Goal: Task Accomplishment & Management: Manage account settings

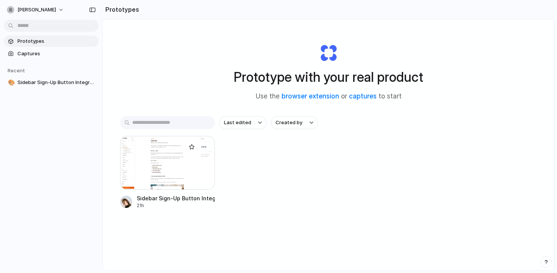
click at [173, 164] on div at bounding box center [167, 163] width 95 height 54
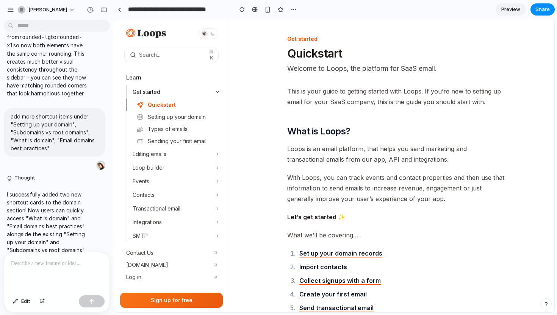
scroll to position [489, 0]
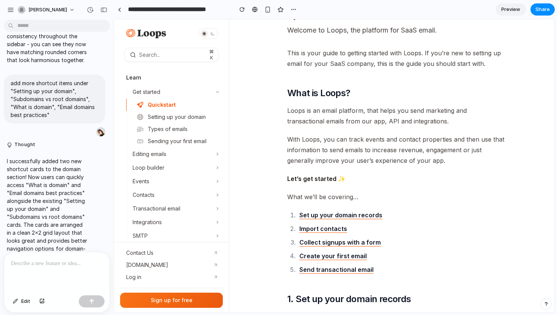
scroll to position [0, 0]
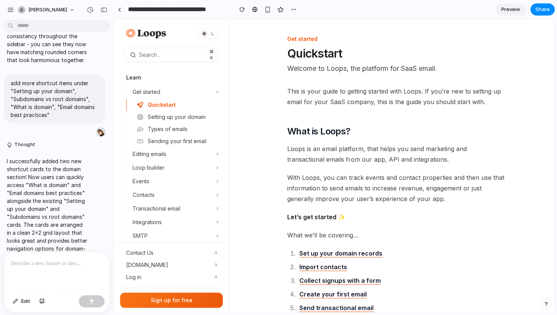
drag, startPoint x: 55, startPoint y: 7, endPoint x: 52, endPoint y: 308, distance: 300.8
click at [52, 9] on span "[PERSON_NAME]" at bounding box center [47, 10] width 39 height 8
click at [52, 28] on li "Settings" at bounding box center [47, 27] width 63 height 12
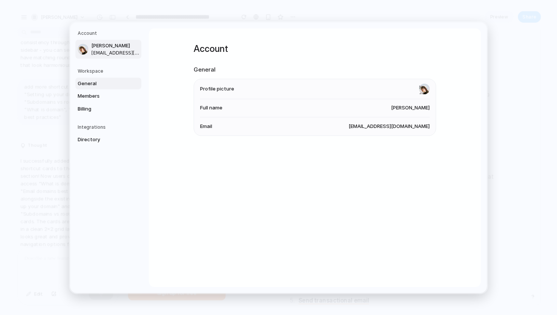
click at [100, 82] on span "General" at bounding box center [102, 84] width 48 height 8
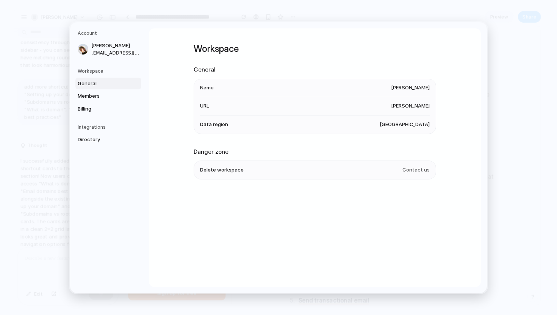
click at [407, 92] on li "Name vlad-solomakha" at bounding box center [315, 88] width 230 height 18
click at [411, 103] on span "[PERSON_NAME]" at bounding box center [410, 106] width 39 height 8
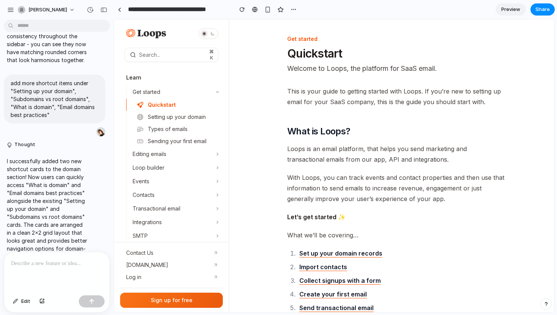
click at [214, 31] on icon at bounding box center [212, 33] width 5 height 5
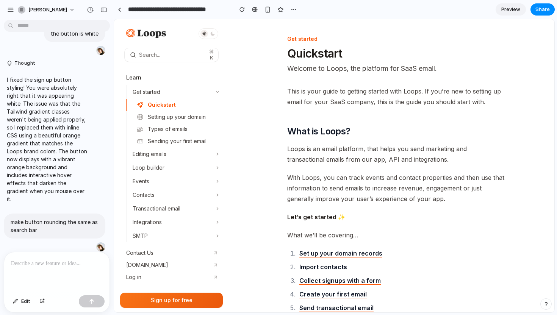
scroll to position [149, 0]
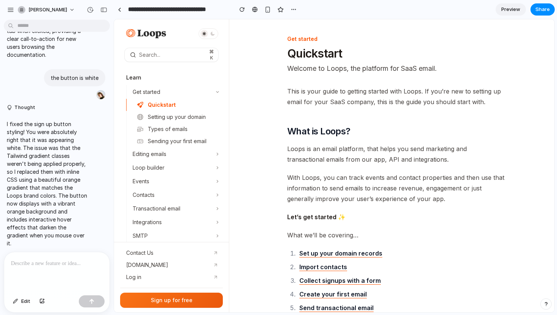
drag, startPoint x: 227, startPoint y: 129, endPoint x: 137, endPoint y: 109, distance: 92.6
click at [11, 9] on div "button" at bounding box center [10, 9] width 7 height 7
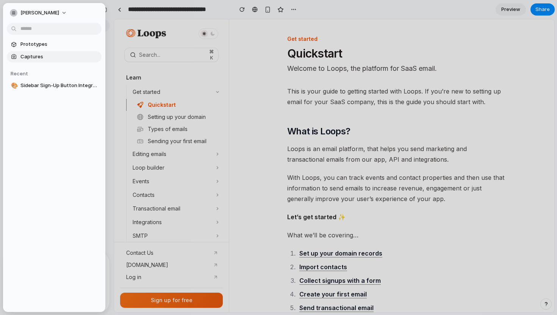
click at [41, 54] on span "Captures" at bounding box center [59, 57] width 78 height 8
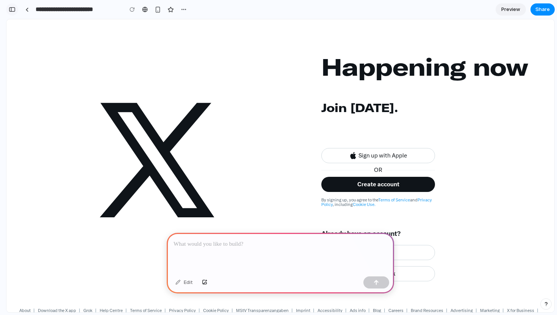
click at [15, 12] on button "button" at bounding box center [12, 9] width 12 height 12
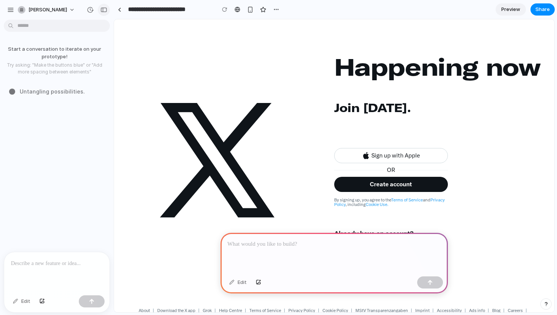
click at [103, 9] on div "button" at bounding box center [103, 9] width 7 height 5
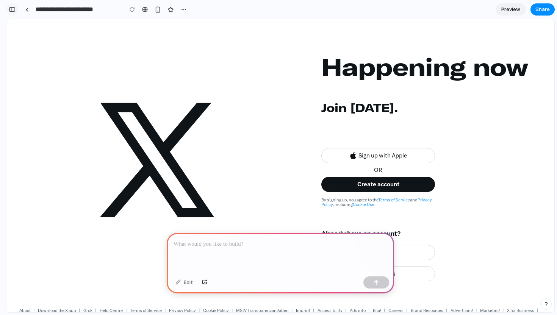
click at [14, 11] on div "button" at bounding box center [12, 9] width 7 height 5
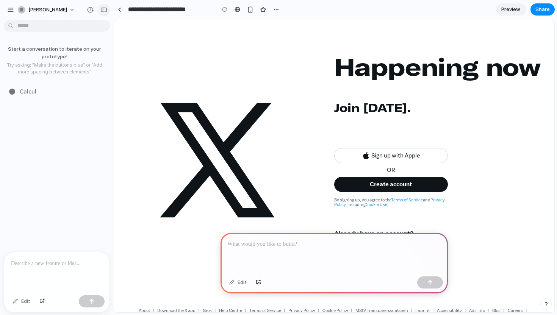
click at [101, 11] on div "button" at bounding box center [103, 9] width 7 height 5
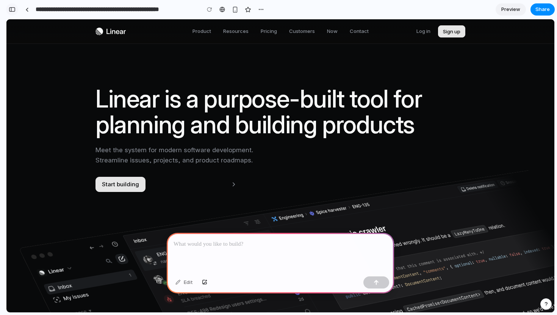
click at [14, 8] on div "button" at bounding box center [12, 9] width 7 height 5
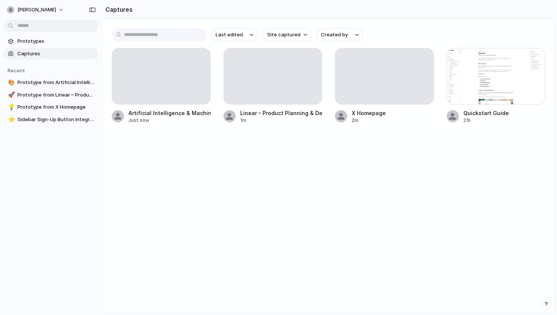
click at [312, 157] on main "Last edited Site captured Created by Artificial Intelligence & Machine Learning…" at bounding box center [328, 166] width 452 height 294
click at [478, 74] on div at bounding box center [496, 76] width 99 height 56
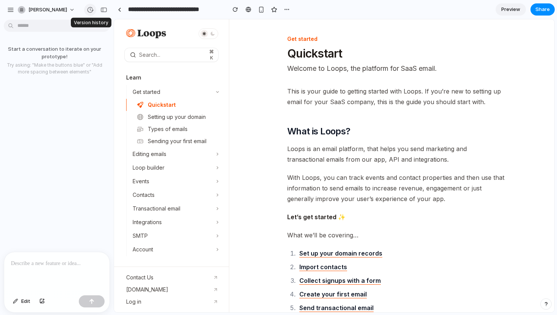
click at [92, 12] on div "button" at bounding box center [90, 9] width 7 height 7
click at [87, 119] on div "No version history yet" at bounding box center [278, 157] width 557 height 315
click at [9, 11] on div "button" at bounding box center [10, 9] width 7 height 7
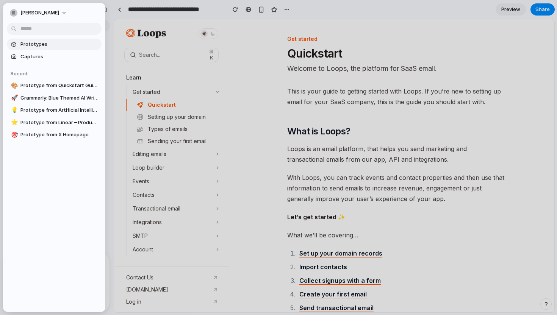
click at [32, 45] on span "Prototypes" at bounding box center [59, 45] width 78 height 8
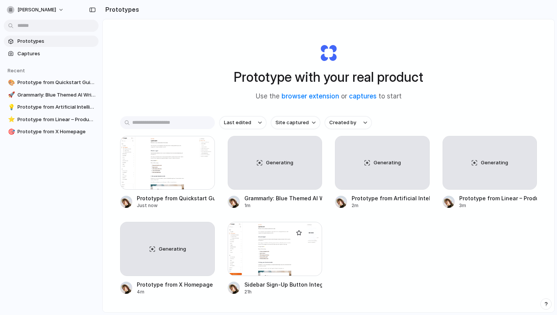
click at [248, 252] on div at bounding box center [275, 249] width 95 height 54
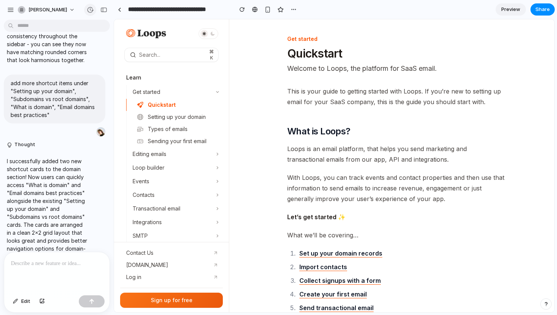
click at [90, 10] on div "button" at bounding box center [90, 9] width 7 height 7
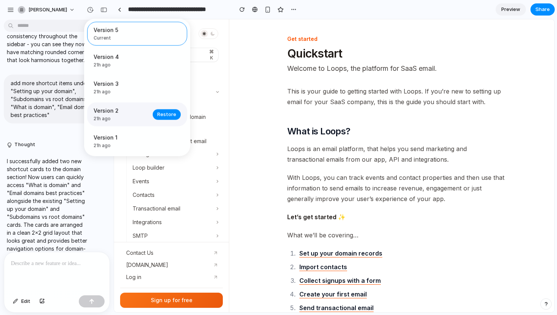
click at [117, 117] on span "21h ago" at bounding box center [121, 119] width 55 height 7
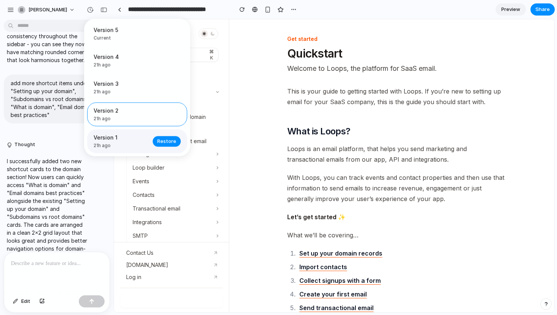
click at [127, 147] on span "21h ago" at bounding box center [121, 145] width 55 height 7
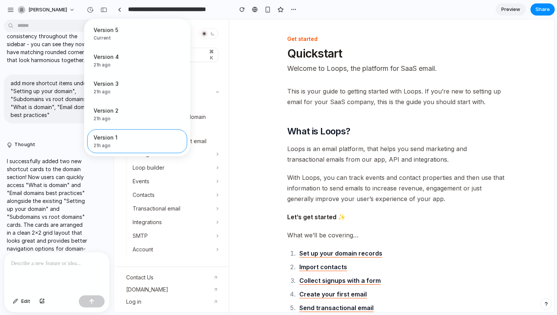
click at [251, 138] on div "Version 5 Current Version 4 21h ago Restore Version 3 21h ago Restore Version 2…" at bounding box center [278, 157] width 557 height 315
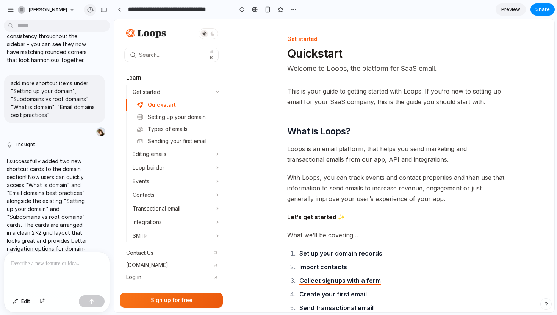
click at [95, 8] on button "button" at bounding box center [90, 10] width 12 height 12
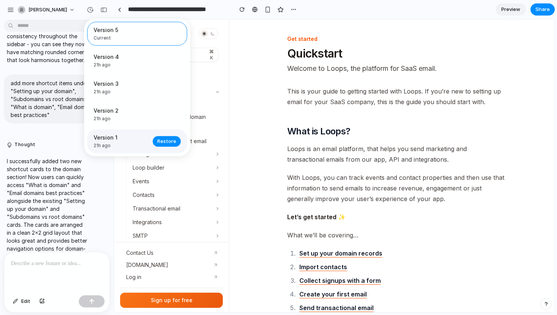
click at [117, 139] on span "Version 1" at bounding box center [121, 138] width 55 height 8
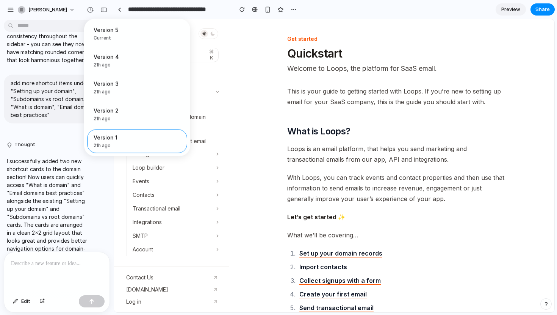
click at [256, 127] on div "Version 5 Current Version 4 21h ago Restore Version 3 21h ago Restore Version 2…" at bounding box center [278, 157] width 557 height 315
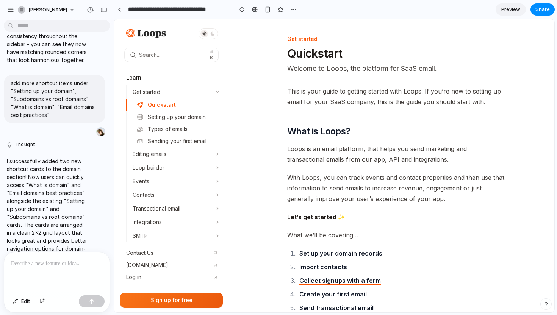
click at [83, 14] on div "[PERSON_NAME]" at bounding box center [57, 9] width 114 height 18
click at [88, 10] on div "button" at bounding box center [90, 9] width 7 height 7
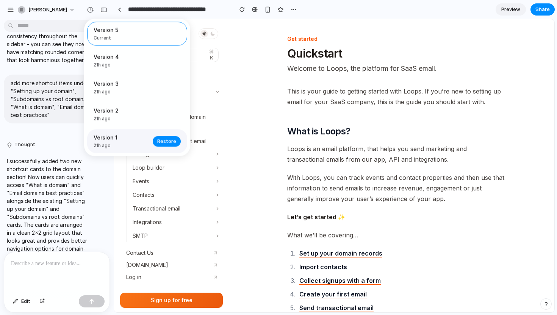
click at [120, 134] on div "Version 1 21h ago Restore" at bounding box center [137, 142] width 100 height 24
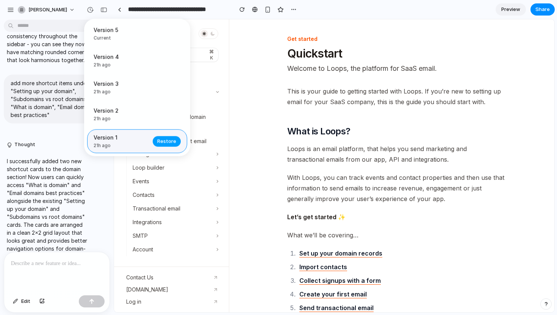
click at [169, 143] on span "Restore" at bounding box center [166, 141] width 19 height 8
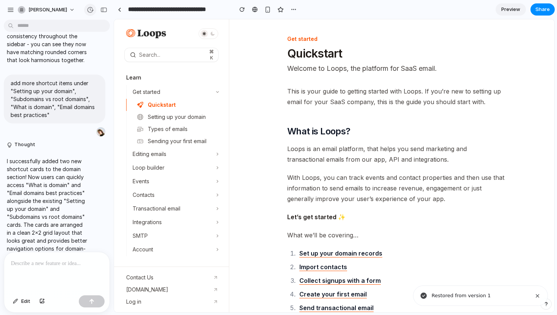
click at [90, 8] on div "button" at bounding box center [90, 9] width 7 height 7
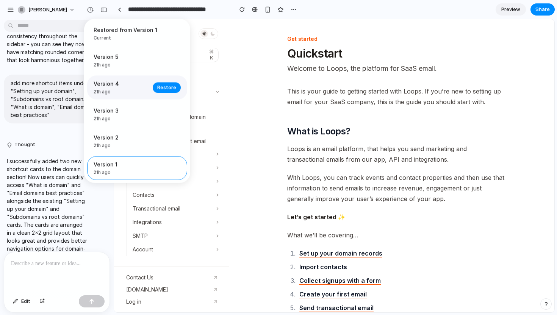
click at [125, 91] on span "21h ago" at bounding box center [121, 92] width 55 height 7
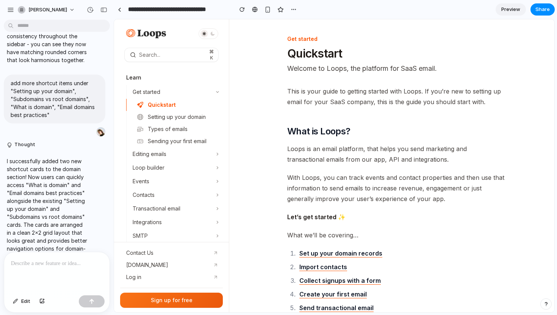
click at [381, 34] on div "Restored from Version 1 Current Version 5 21h ago Restore Version 4 21h ago Res…" at bounding box center [278, 157] width 557 height 315
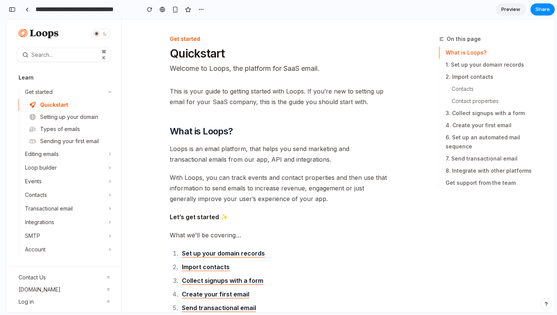
scroll to position [665, 0]
click at [8, 11] on button "button" at bounding box center [12, 9] width 12 height 12
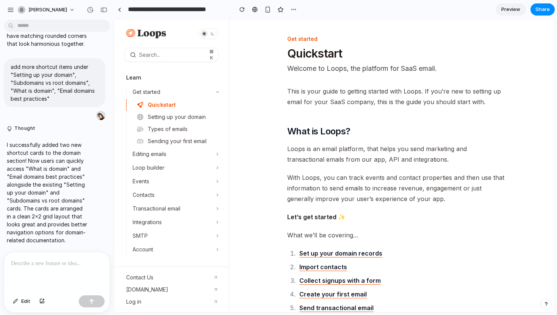
scroll to position [489, 0]
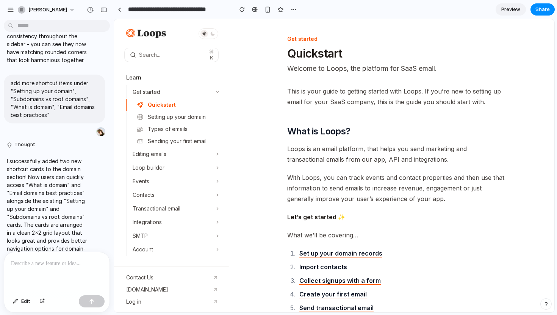
click at [3, 11] on div "[PERSON_NAME]" at bounding box center [57, 9] width 114 height 18
click at [12, 8] on div "button" at bounding box center [10, 9] width 7 height 7
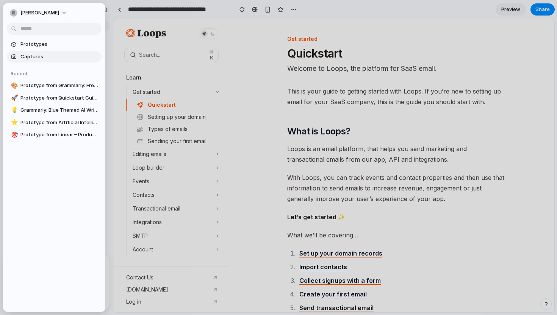
click at [32, 57] on span "Captures" at bounding box center [59, 57] width 78 height 8
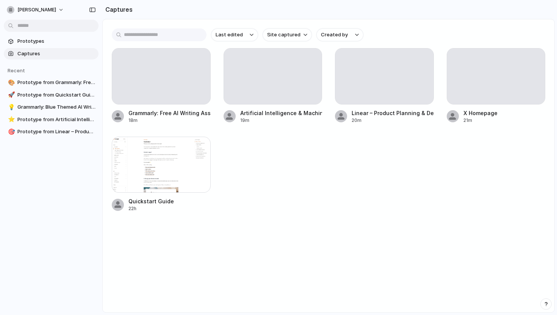
click at [245, 161] on div "Grammarly: Free AI Writing Assistance 18m Artificial Intelligence & Machine Lea…" at bounding box center [328, 130] width 433 height 164
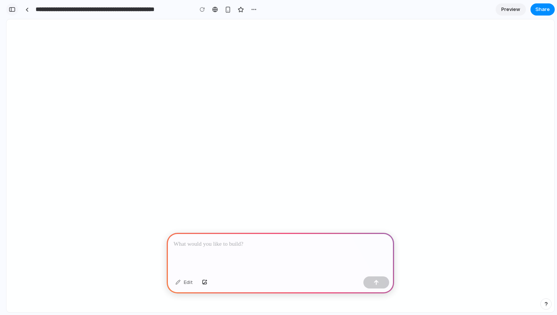
click at [14, 10] on div "button" at bounding box center [12, 9] width 7 height 5
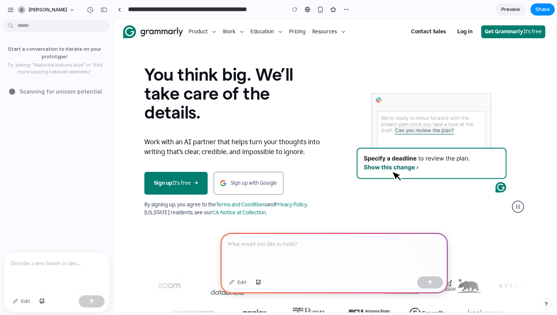
click at [62, 266] on p at bounding box center [57, 263] width 92 height 9
click at [266, 253] on div at bounding box center [333, 253] width 227 height 41
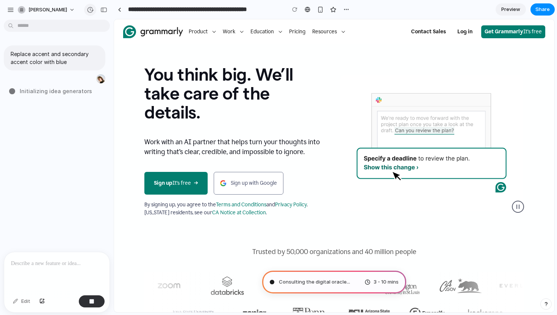
click at [90, 15] on button "button" at bounding box center [90, 10] width 12 height 12
click at [88, 11] on div "No version history yet" at bounding box center [278, 157] width 557 height 315
type input "**********"
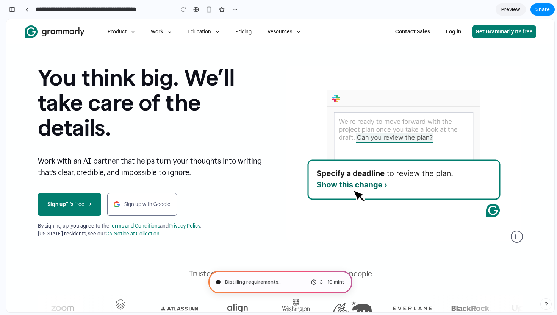
scroll to position [198, 0]
click at [304, 107] on video "Sorry, your browser doesn't support embedded videos" at bounding box center [404, 153] width 236 height 175
click at [217, 69] on h1 "You think big. We’ll take care of the details." at bounding box center [156, 102] width 236 height 75
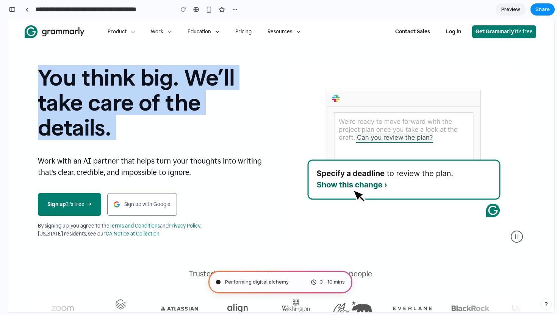
click at [217, 69] on h1 "You think big. We’ll take care of the details." at bounding box center [156, 102] width 236 height 75
click at [250, 69] on h1 "You think big. We’ll take care of the details." at bounding box center [156, 102] width 236 height 75
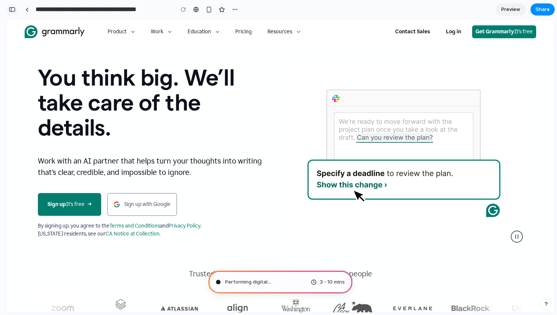
scroll to position [0, 0]
click at [16, 11] on button "button" at bounding box center [12, 9] width 12 height 12
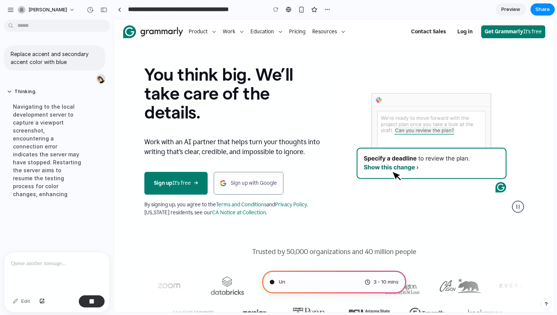
click at [239, 95] on h1 "You think big. We’ll take care of the details." at bounding box center [236, 93] width 184 height 57
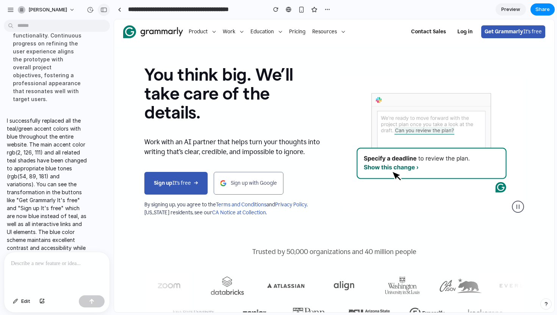
click at [101, 12] on button "button" at bounding box center [104, 10] width 12 height 12
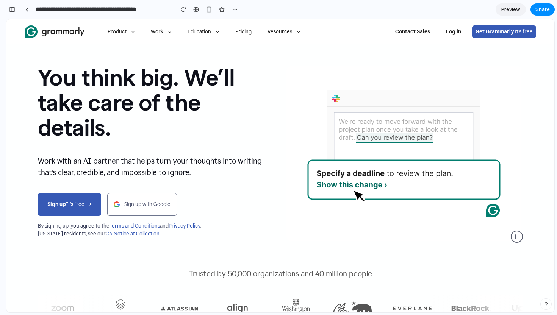
click at [158, 62] on div "You think big. We’ll take care of the details. Work with an AI partner that hel…" at bounding box center [280, 154] width 485 height 203
click at [178, 11] on button "button" at bounding box center [183, 9] width 11 height 11
click at [159, 9] on input "**********" at bounding box center [102, 10] width 137 height 14
click at [14, 10] on div "button" at bounding box center [12, 9] width 7 height 5
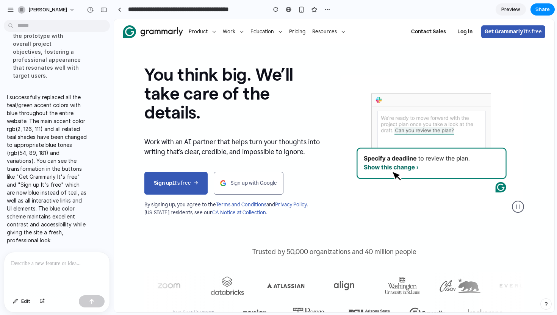
scroll to position [222, 0]
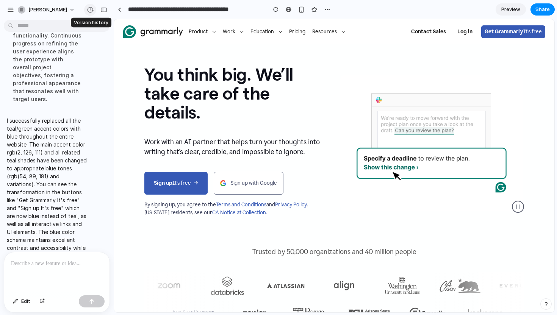
click at [91, 7] on div "button" at bounding box center [90, 9] width 7 height 7
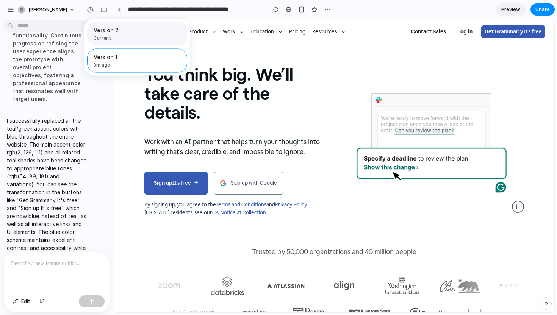
click at [116, 38] on span "Current" at bounding box center [135, 38] width 83 height 7
click at [104, 10] on div "Version 2 Current Version 1 3m ago Restore" at bounding box center [278, 157] width 557 height 315
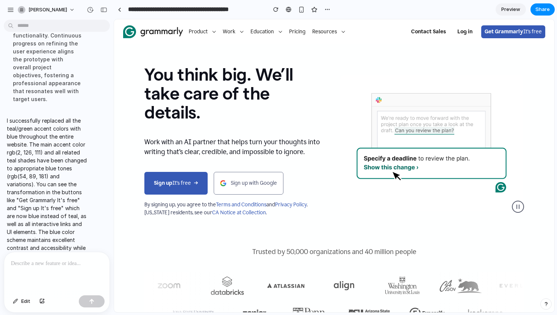
scroll to position [0, 0]
click at [102, 8] on div "button" at bounding box center [103, 9] width 7 height 5
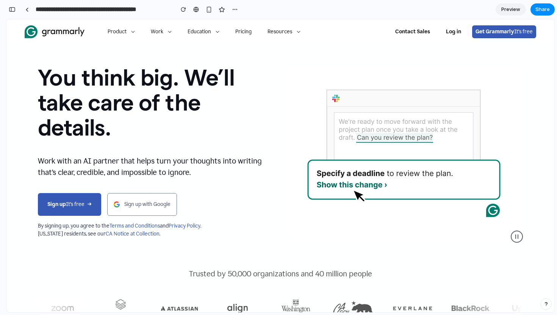
click at [219, 117] on h1 "You think big. We’ll take care of the details." at bounding box center [156, 102] width 236 height 75
click at [13, 6] on button "button" at bounding box center [12, 9] width 12 height 12
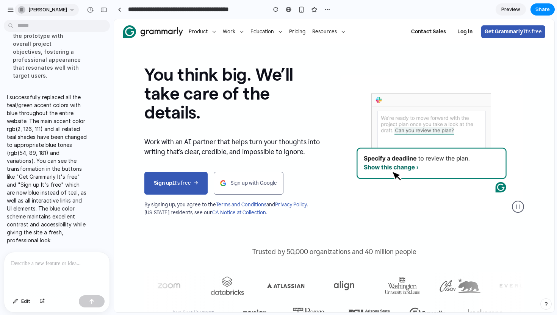
scroll to position [222, 0]
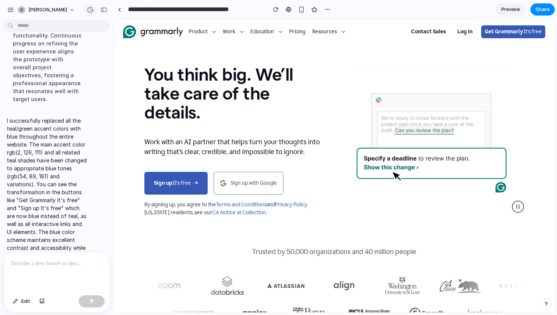
click at [91, 11] on div "button" at bounding box center [90, 9] width 7 height 7
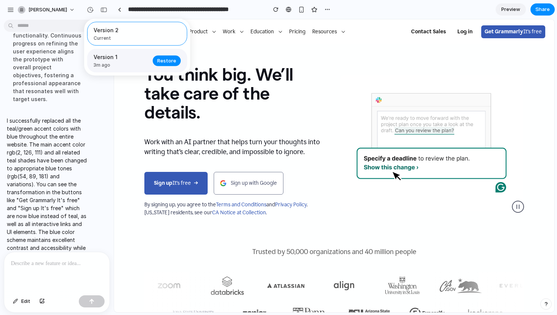
click at [138, 61] on div "Version 1 3m ago" at bounding box center [121, 61] width 55 height 16
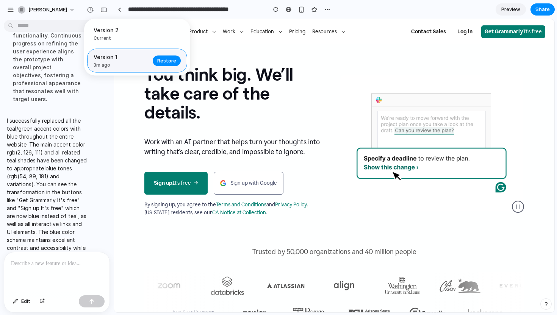
scroll to position [0, 0]
click at [172, 65] on button "Restore" at bounding box center [167, 60] width 28 height 11
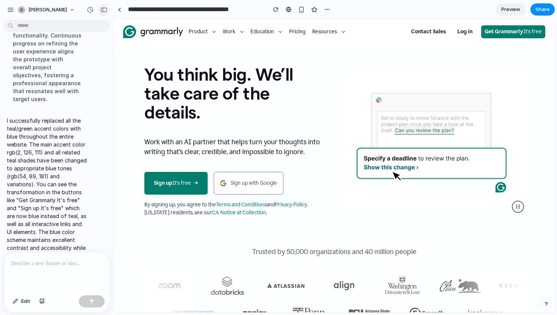
click at [106, 11] on div "button" at bounding box center [103, 9] width 7 height 5
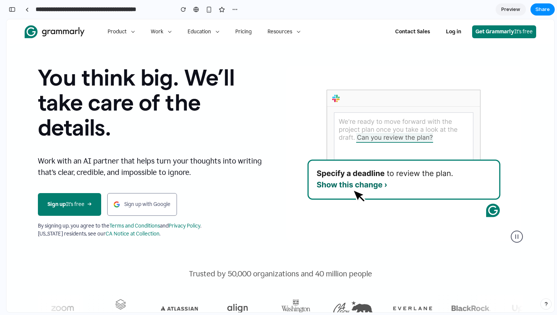
scroll to position [246, 0]
click at [156, 94] on h1 "You think big. We’ll take care of the details." at bounding box center [156, 102] width 236 height 75
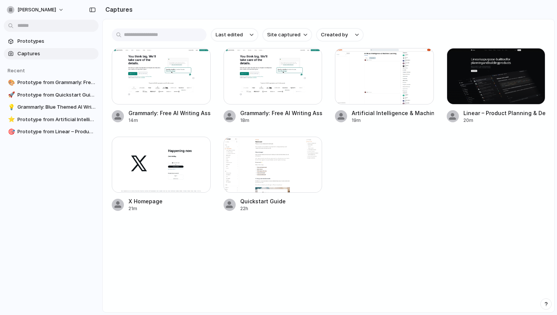
click at [365, 145] on div "Grammarly: Free AI Writing Assistance 14m Grammarly: Free AI Writing Assistance…" at bounding box center [328, 130] width 433 height 164
